Goal: Task Accomplishment & Management: Use online tool/utility

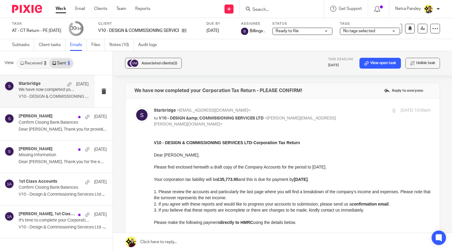
click at [33, 12] on img at bounding box center [27, 9] width 30 height 8
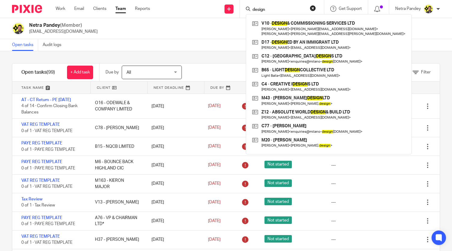
click at [222, 29] on div "Netra Pandey (Member) netra@starbridge.uk" at bounding box center [226, 28] width 428 height 13
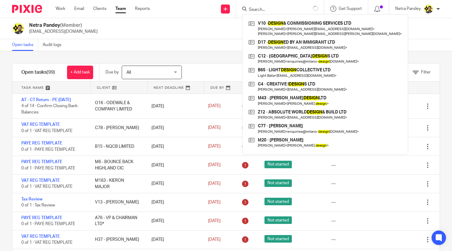
click at [222, 35] on div "Netra Pandey (Member) netra@starbridge.uk" at bounding box center [226, 28] width 452 height 21
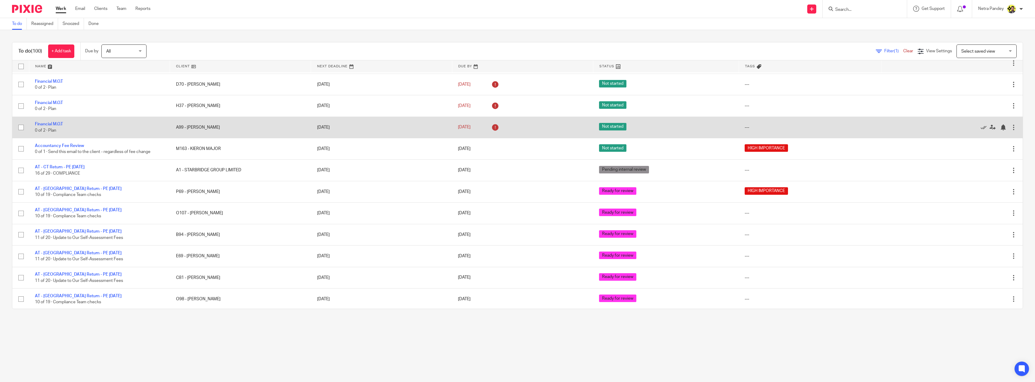
scroll to position [1083, 0]
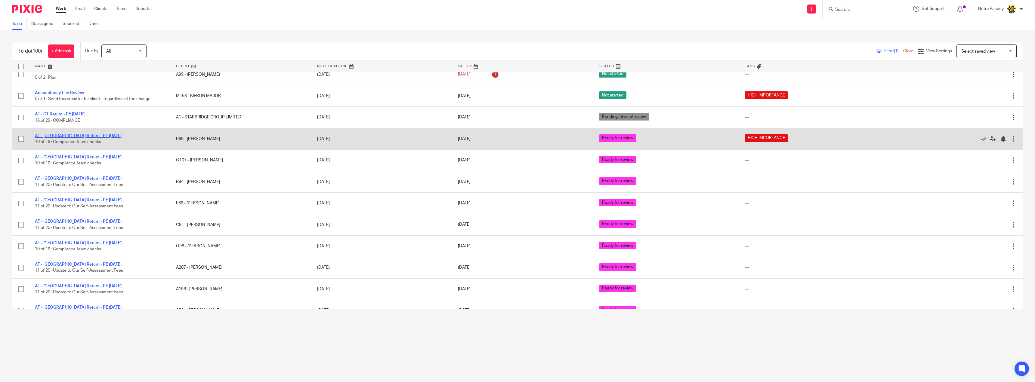
click at [83, 135] on link "AT - [GEOGRAPHIC_DATA] Return - PE [DATE]" at bounding box center [78, 136] width 87 height 4
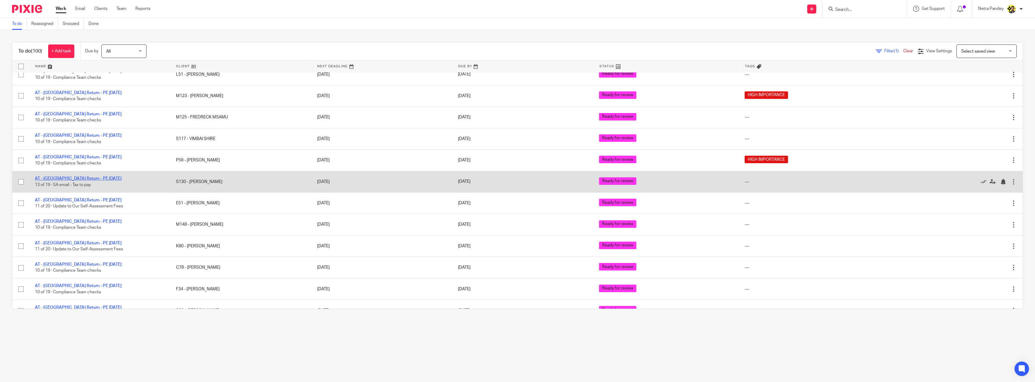
scroll to position [1474, 0]
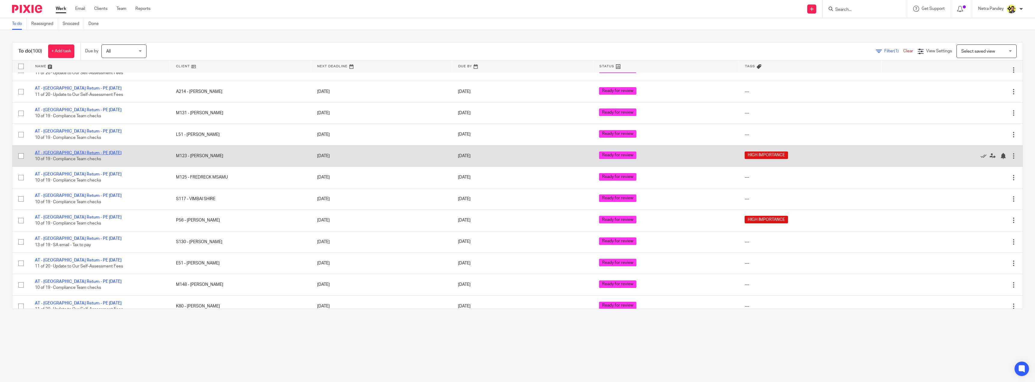
click at [71, 153] on link "AT - [GEOGRAPHIC_DATA] Return - PE [DATE]" at bounding box center [78, 153] width 87 height 4
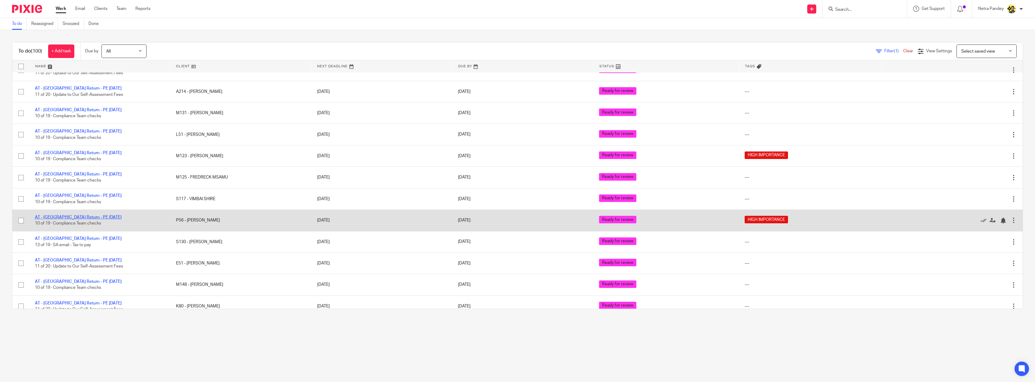
click at [65, 216] on link "AT - [GEOGRAPHIC_DATA] Return - PE [DATE]" at bounding box center [78, 217] width 87 height 4
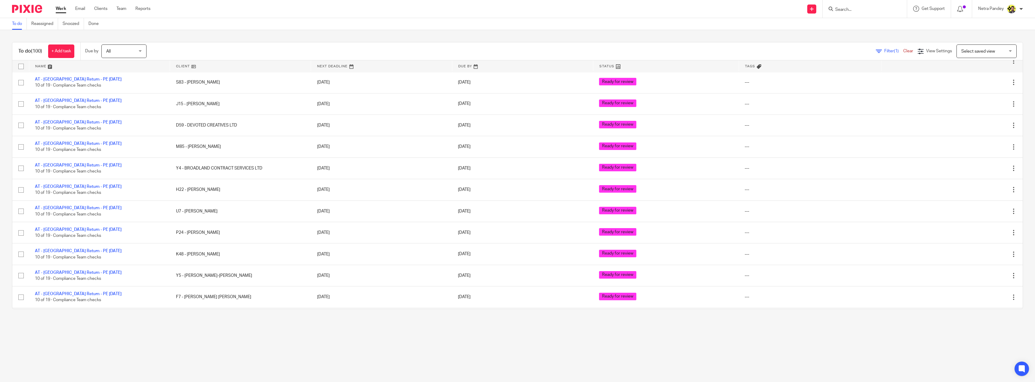
scroll to position [1762, 0]
